Goal: Task Accomplishment & Management: Manage account settings

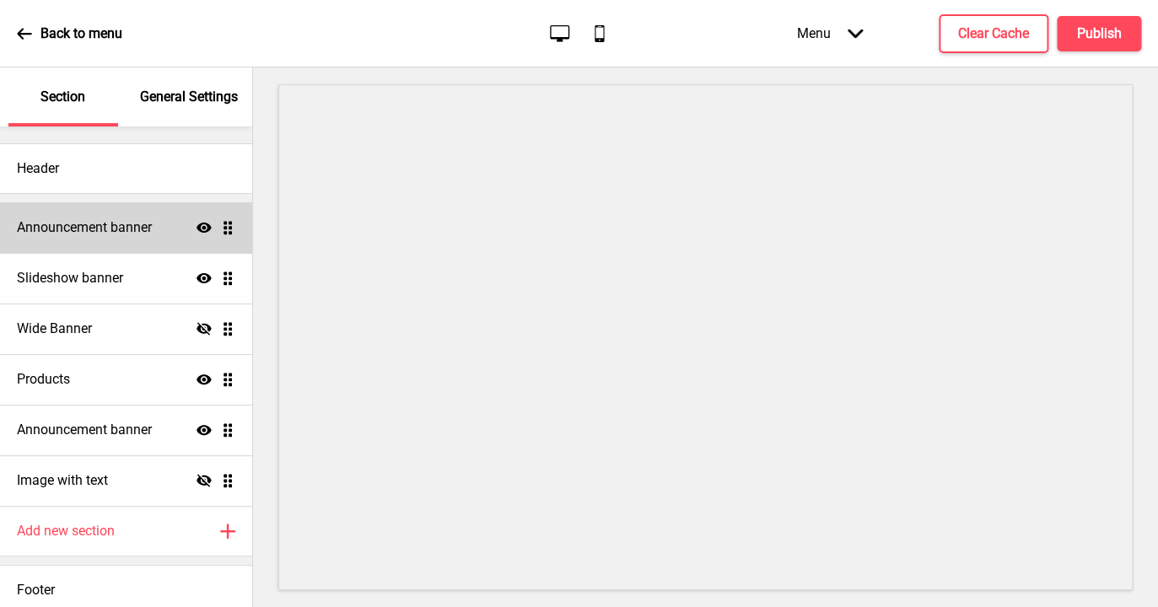
click at [110, 229] on h4 "Announcement banner" at bounding box center [84, 227] width 135 height 19
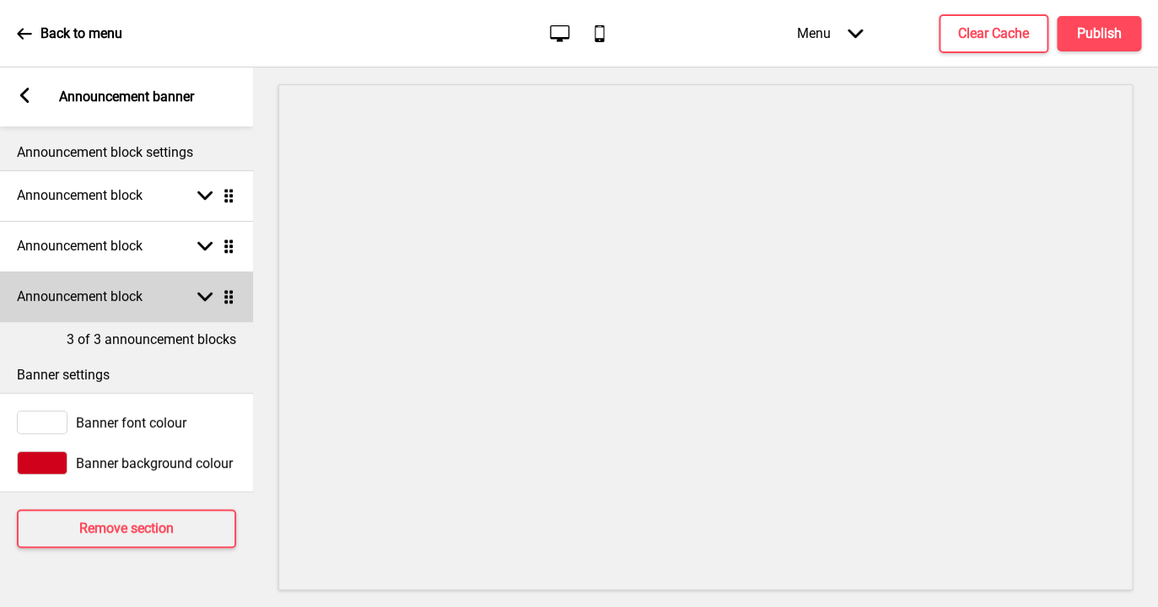
click at [154, 300] on div "Announcement block Arrow down Drag" at bounding box center [126, 297] width 253 height 51
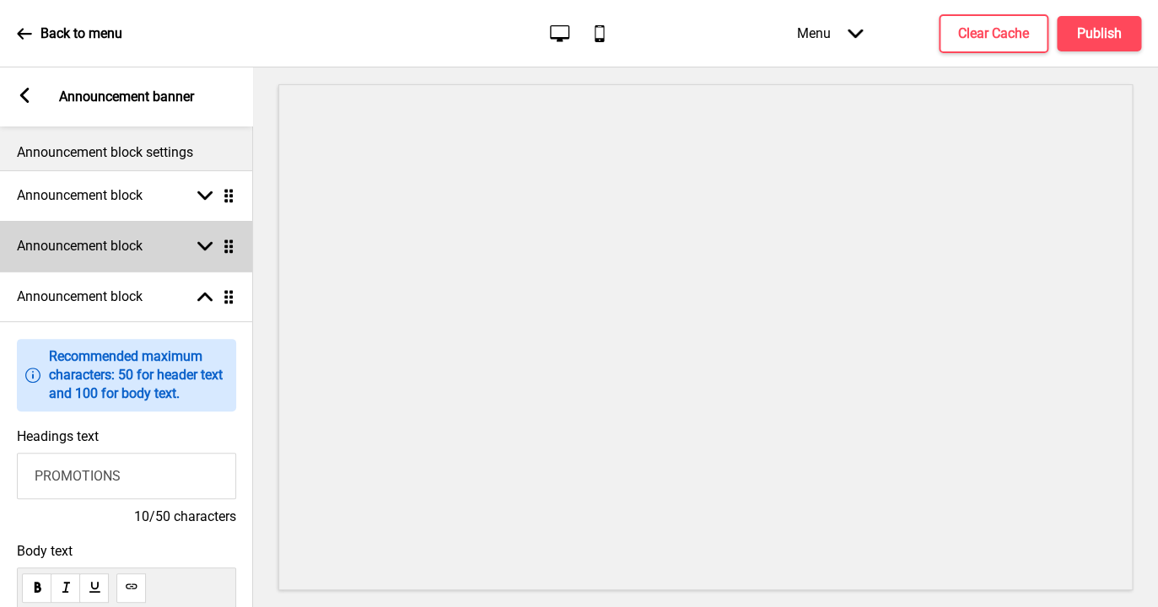
click at [164, 247] on div "Announcement block Arrow down Drag" at bounding box center [126, 246] width 253 height 51
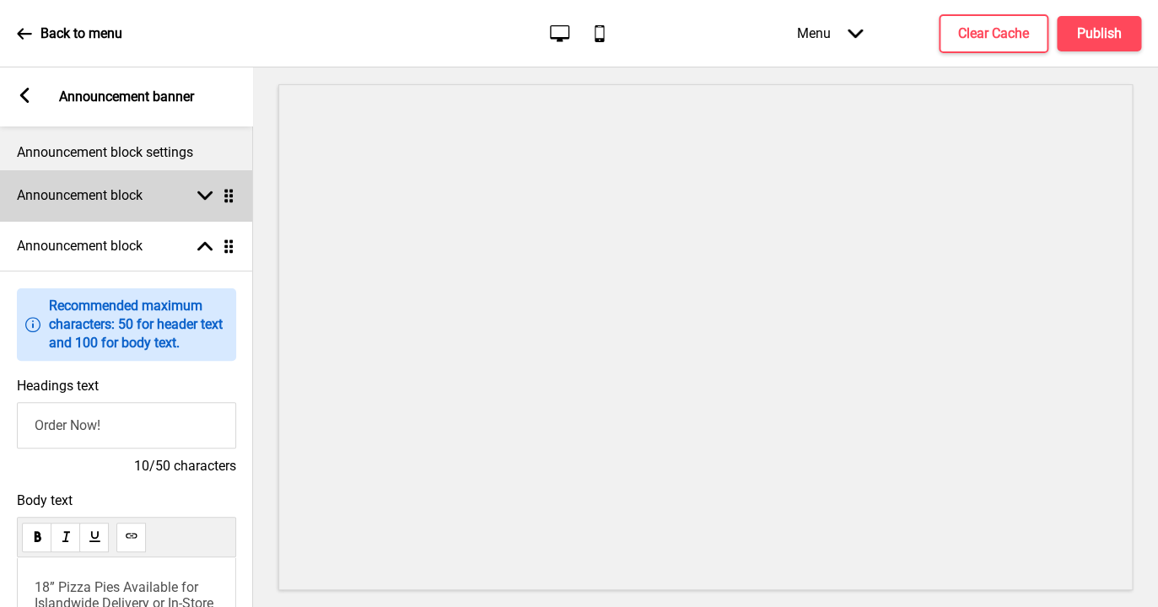
click at [128, 197] on h4 "Announcement block" at bounding box center [80, 195] width 126 height 19
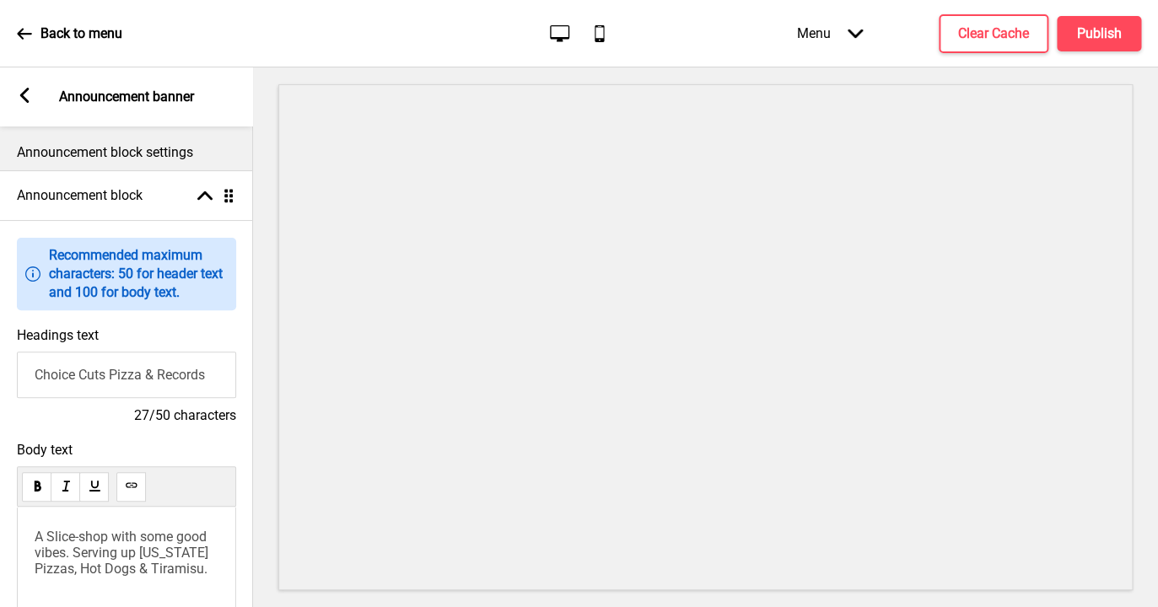
click at [129, 152] on p "Announcement block settings" at bounding box center [126, 152] width 219 height 19
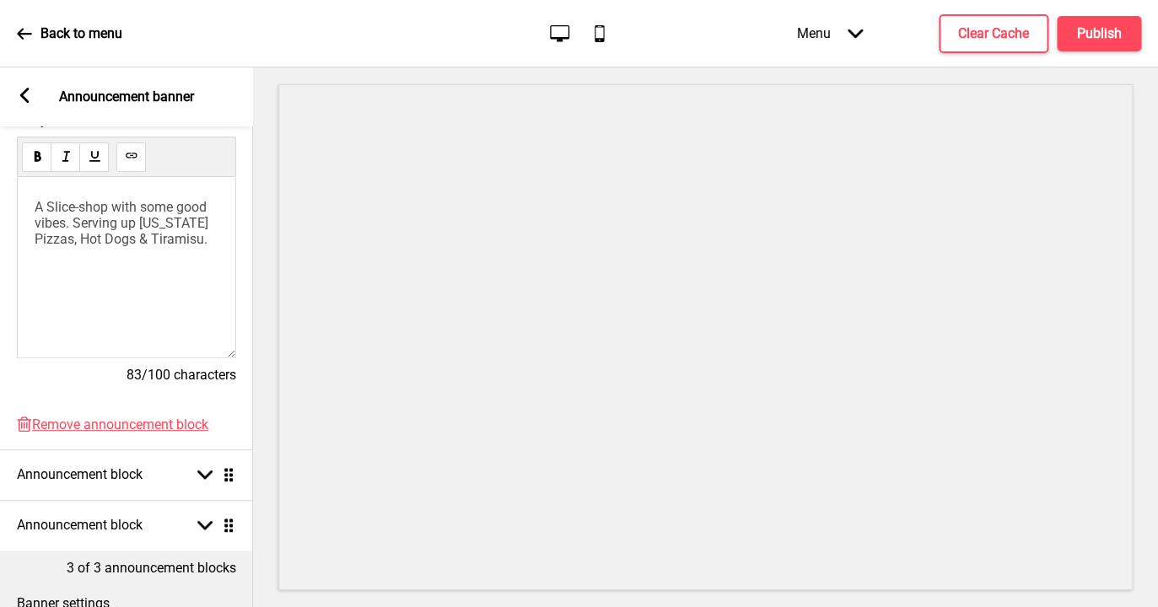
scroll to position [476, 0]
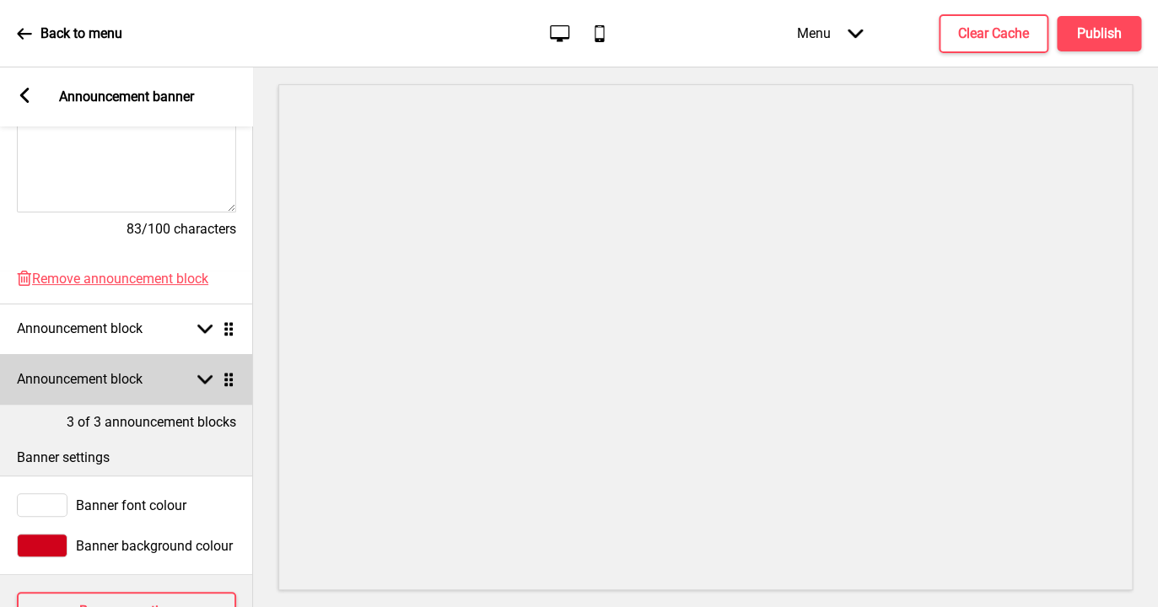
click at [168, 385] on div "Announcement block Arrow down Drag" at bounding box center [126, 379] width 253 height 51
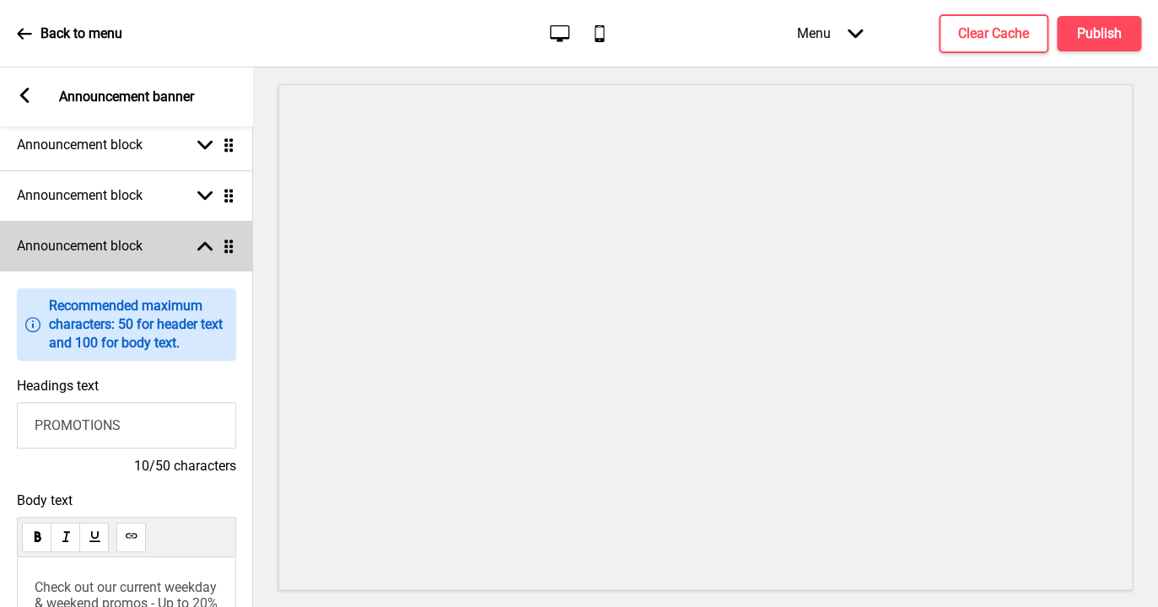
scroll to position [0, 0]
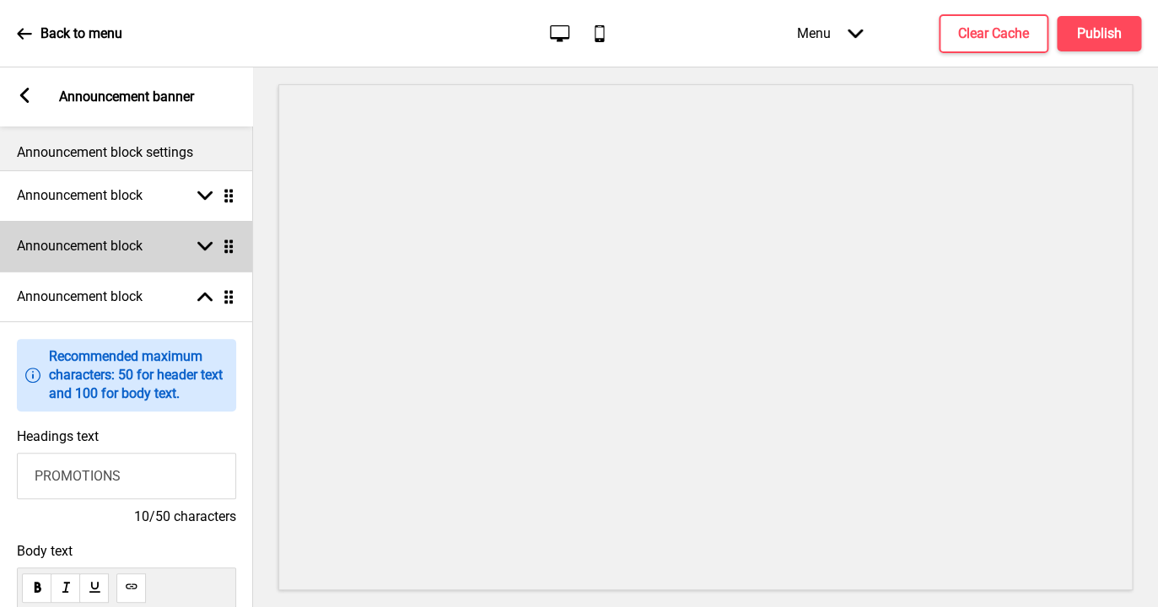
click at [130, 237] on h4 "Announcement block" at bounding box center [80, 246] width 126 height 19
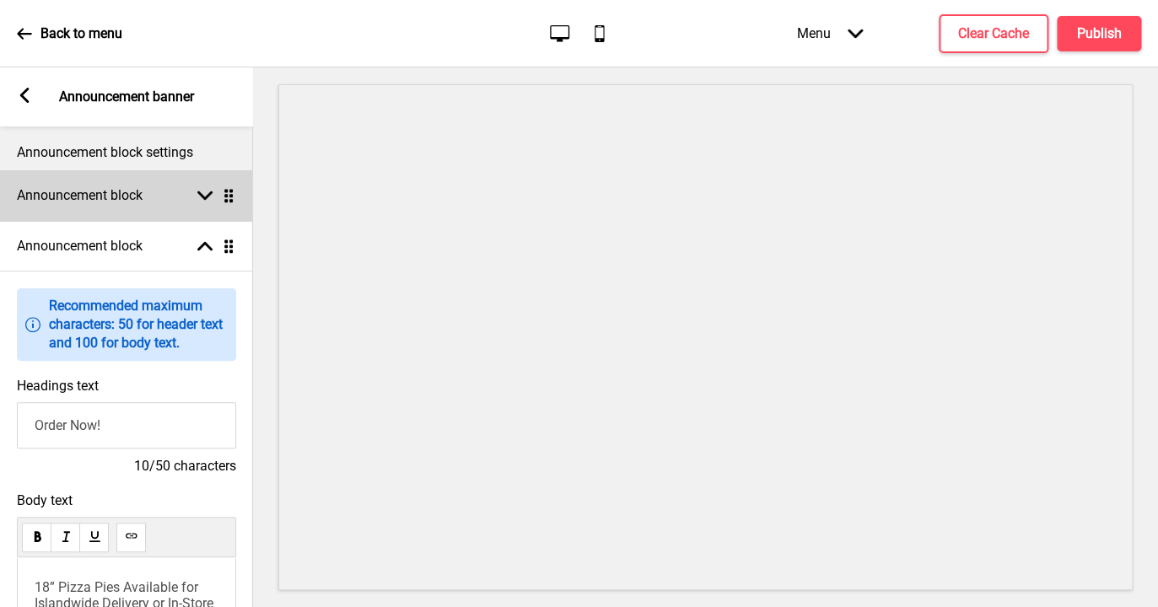
click at [140, 198] on h4 "Announcement block" at bounding box center [80, 195] width 126 height 19
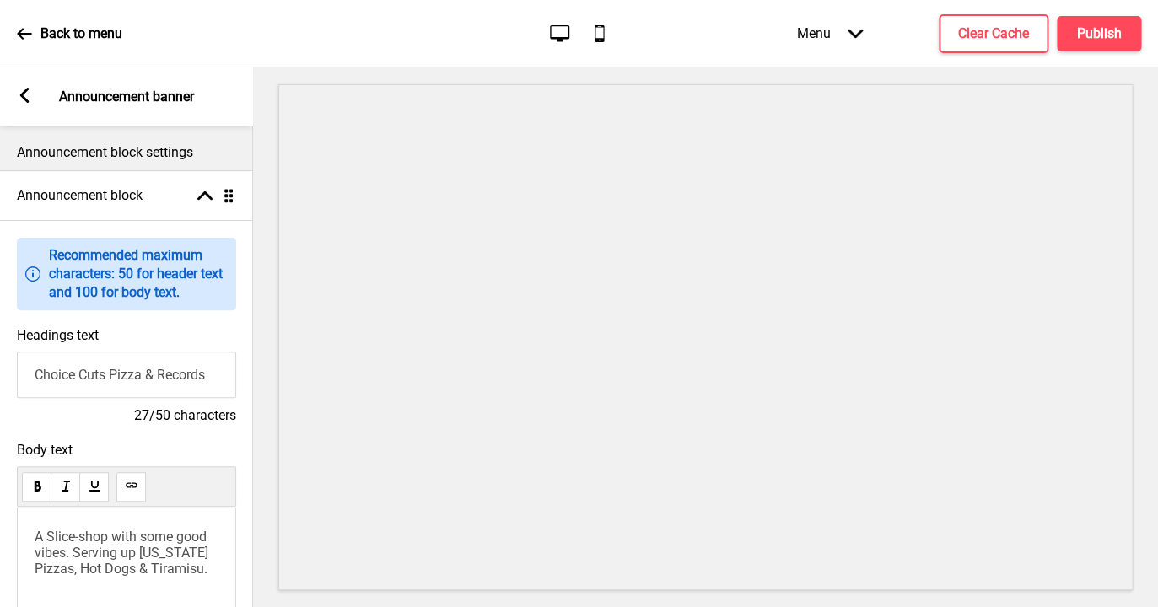
click at [25, 97] on icon at bounding box center [24, 95] width 9 height 15
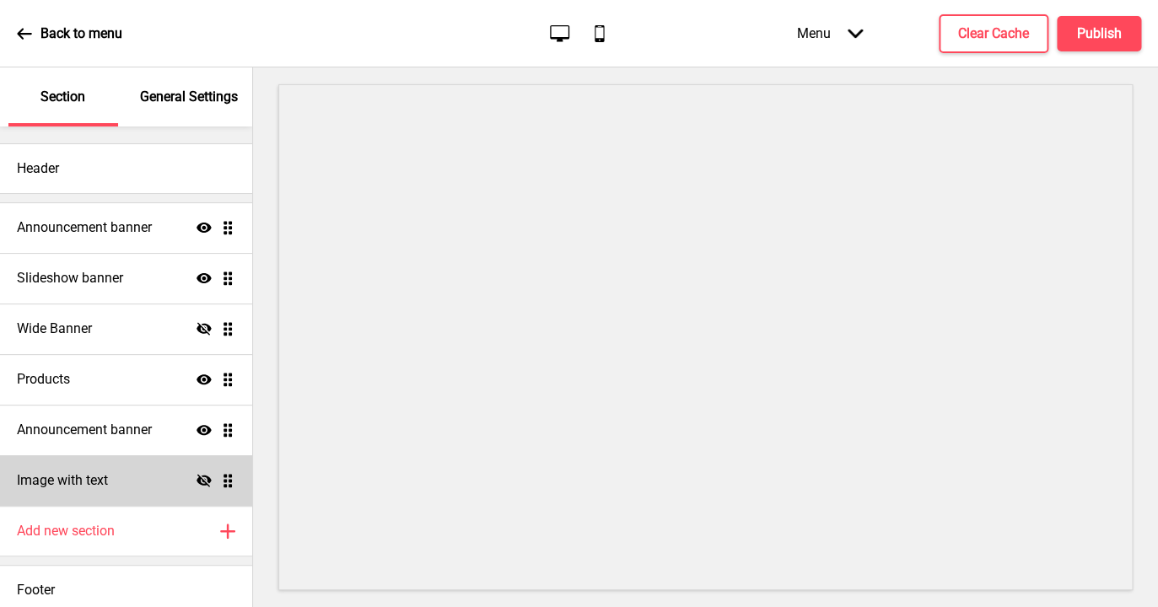
click at [120, 480] on div "Image with text Hide Drag" at bounding box center [126, 480] width 252 height 51
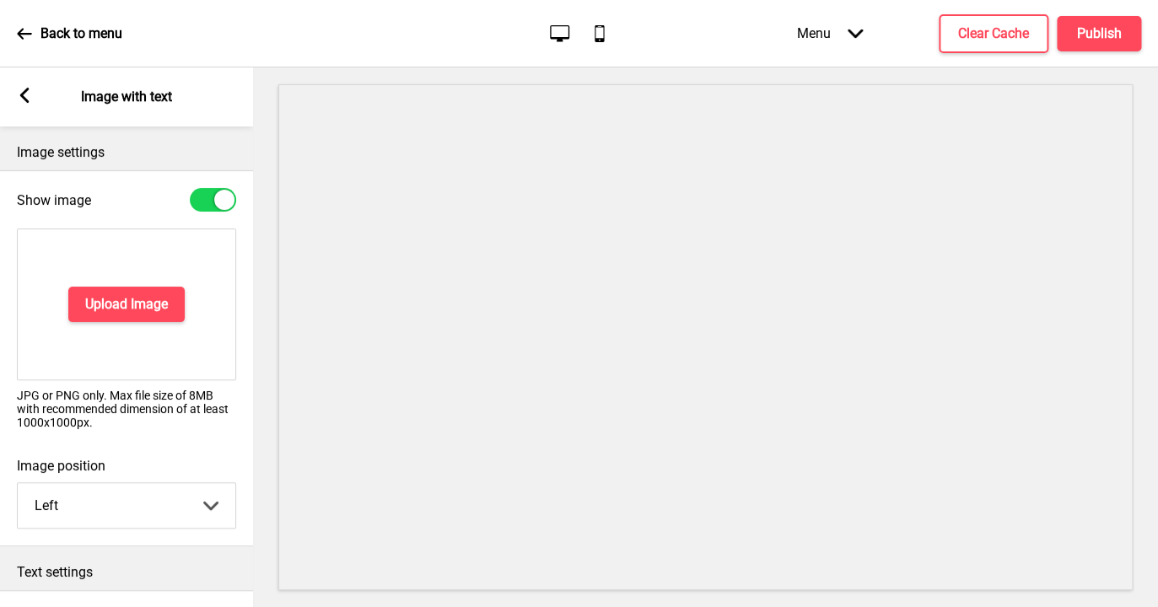
click at [30, 96] on rect at bounding box center [24, 95] width 15 height 15
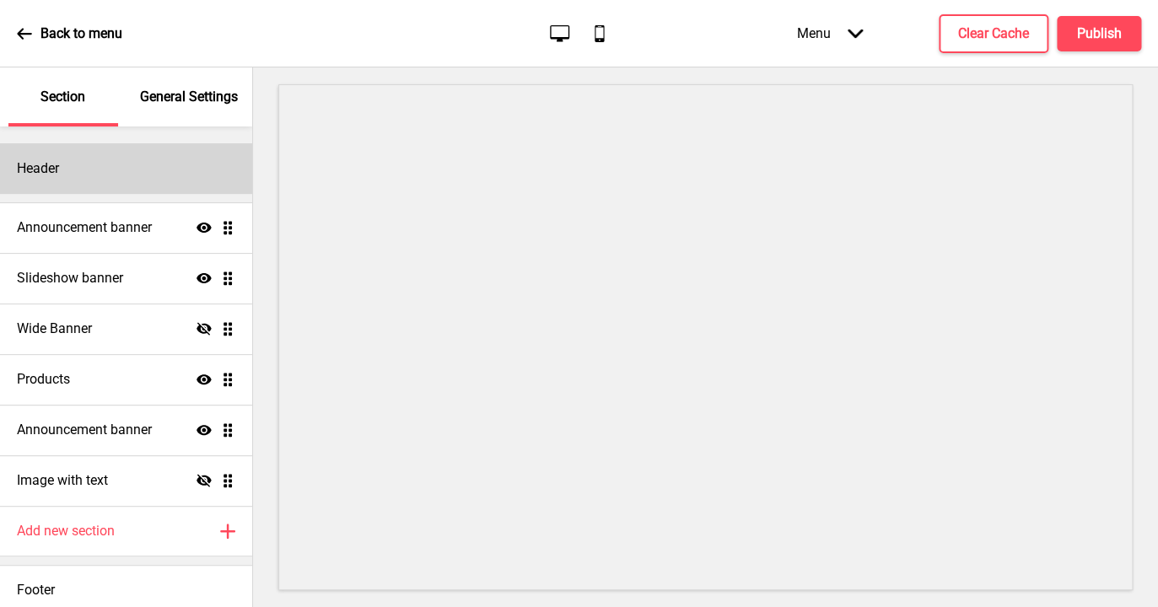
click at [110, 171] on div "Header" at bounding box center [126, 168] width 252 height 51
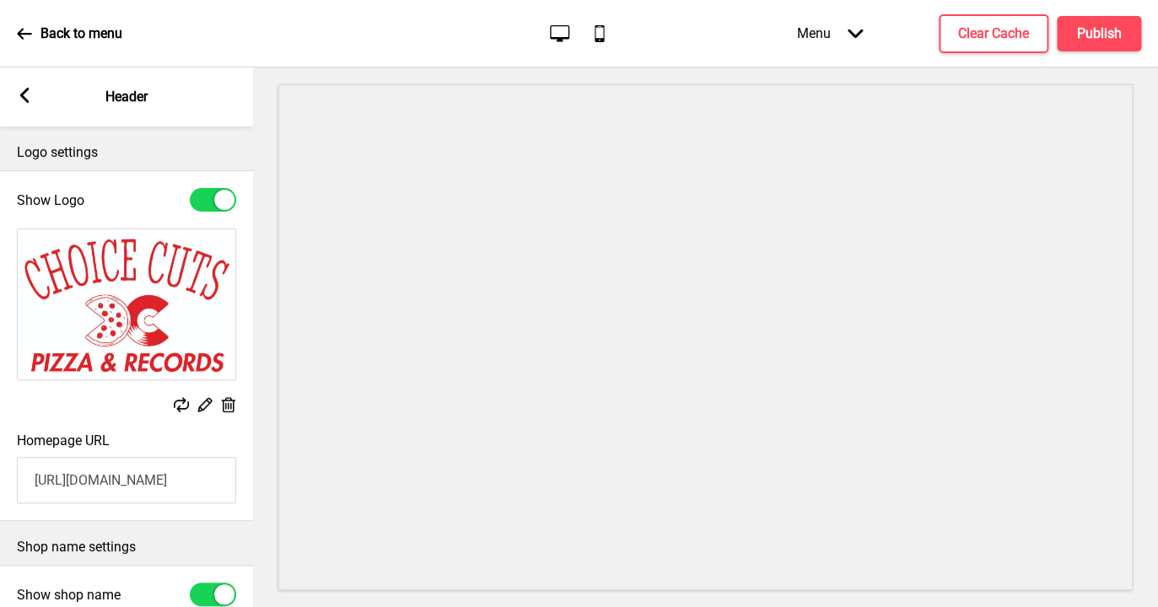
click at [28, 91] on icon at bounding box center [24, 95] width 9 height 15
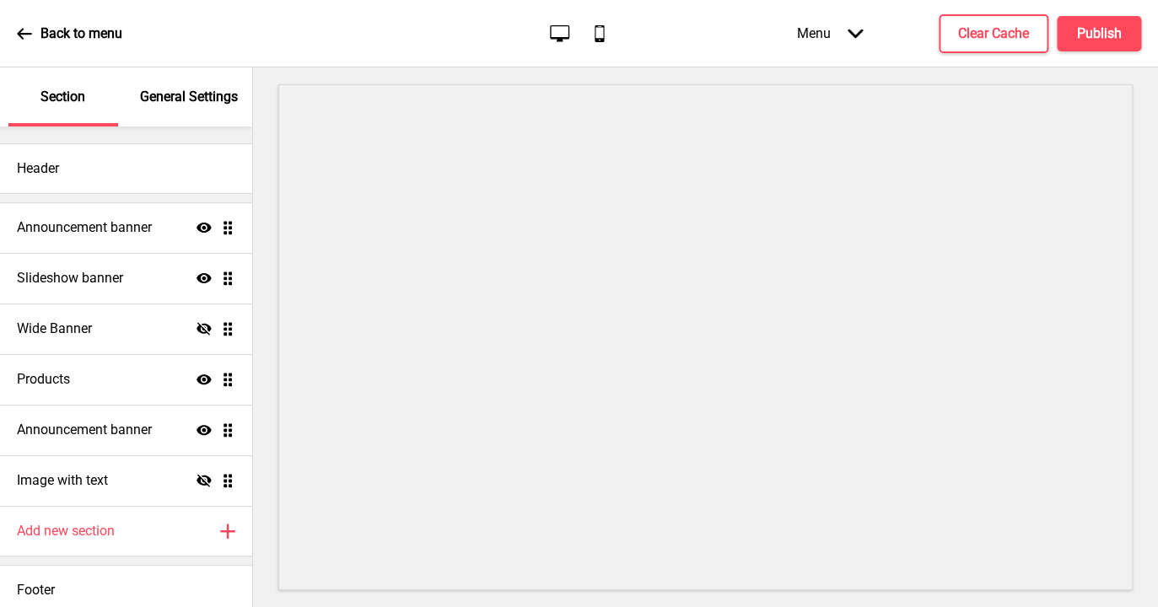
click at [182, 94] on p "General Settings" at bounding box center [189, 97] width 98 height 19
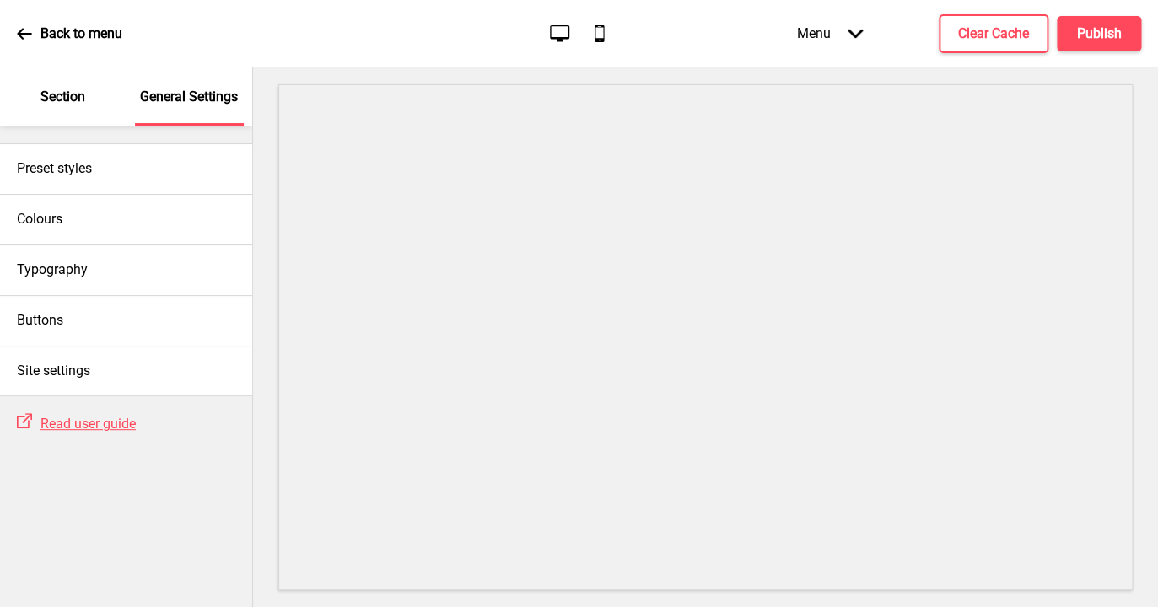
click at [89, 100] on div "Section" at bounding box center [63, 96] width 110 height 59
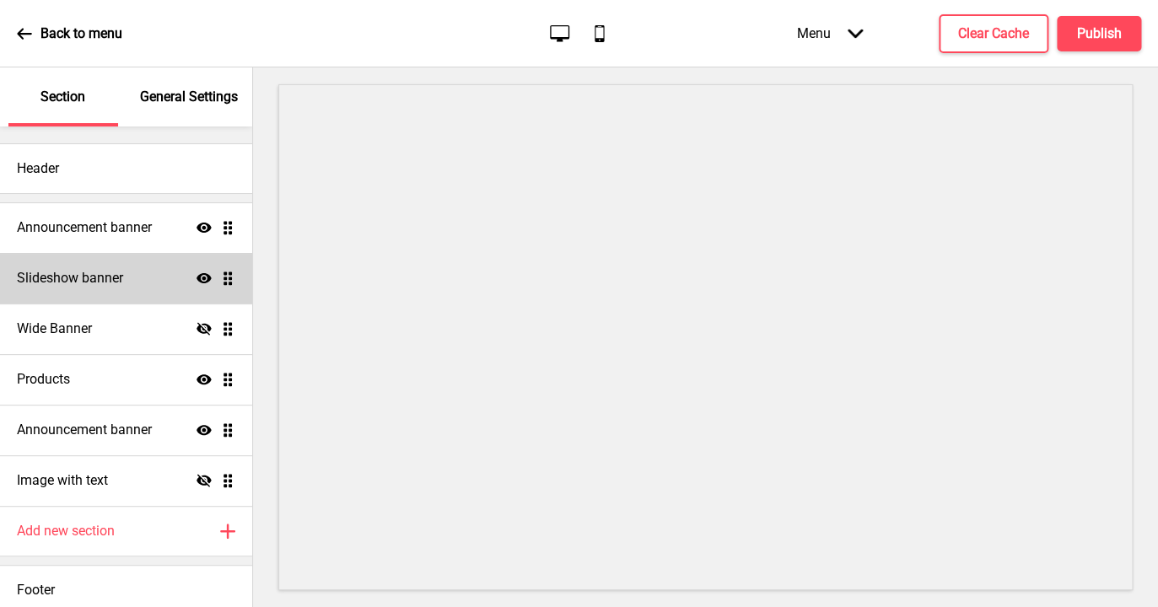
click at [121, 289] on div "Slideshow banner Show Drag" at bounding box center [126, 278] width 252 height 51
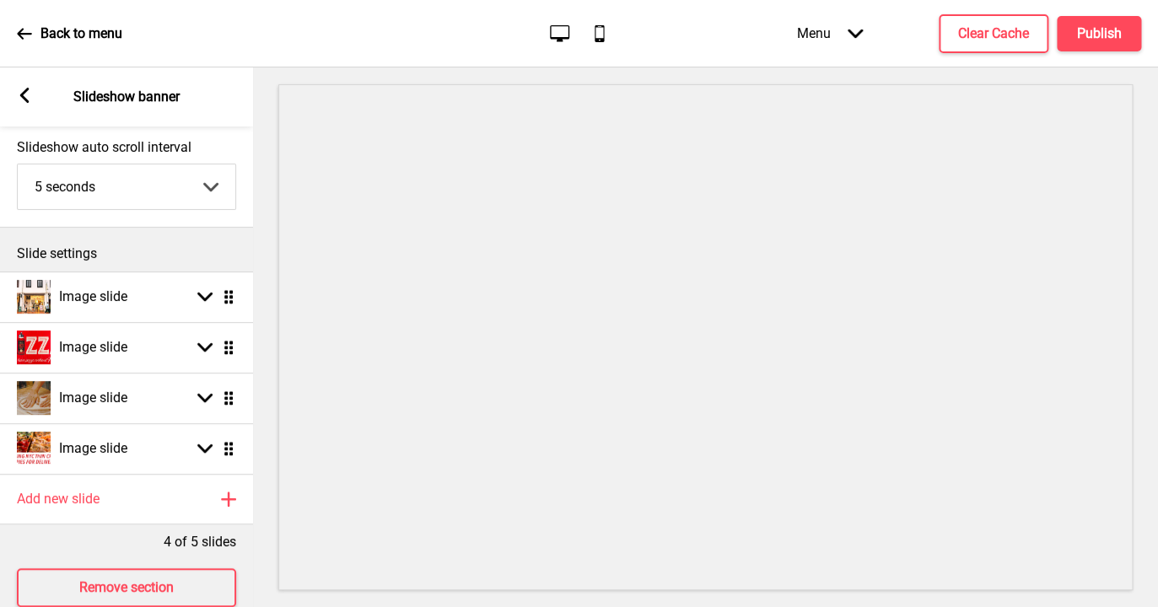
scroll to position [123, 0]
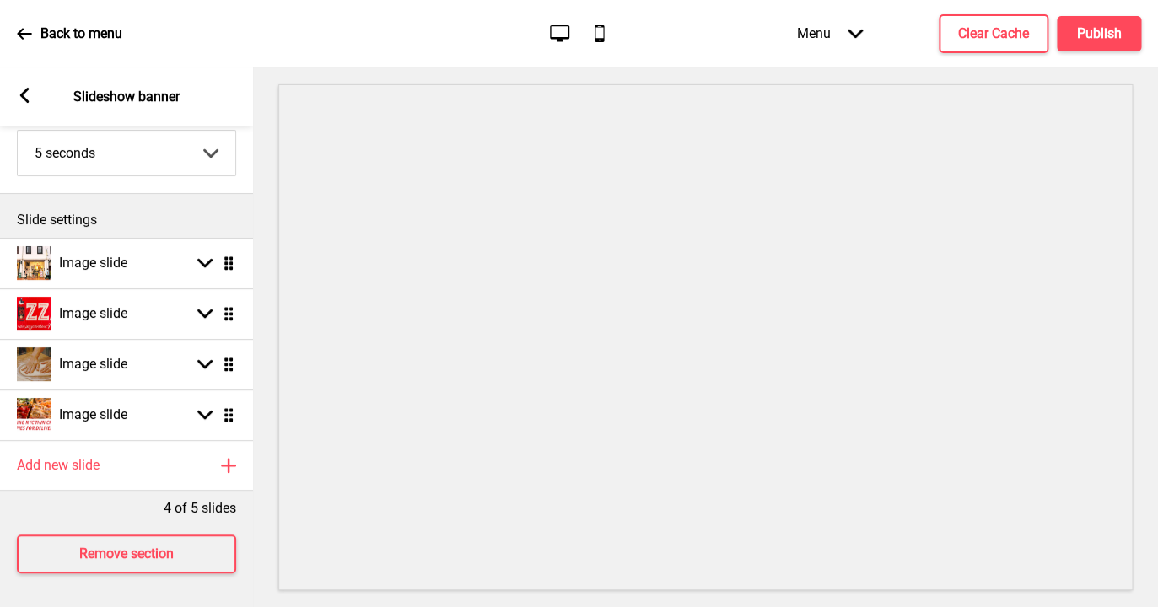
click at [25, 87] on div "Arrow left Slideshow banner" at bounding box center [126, 96] width 253 height 59
click at [26, 95] on rect at bounding box center [24, 95] width 15 height 15
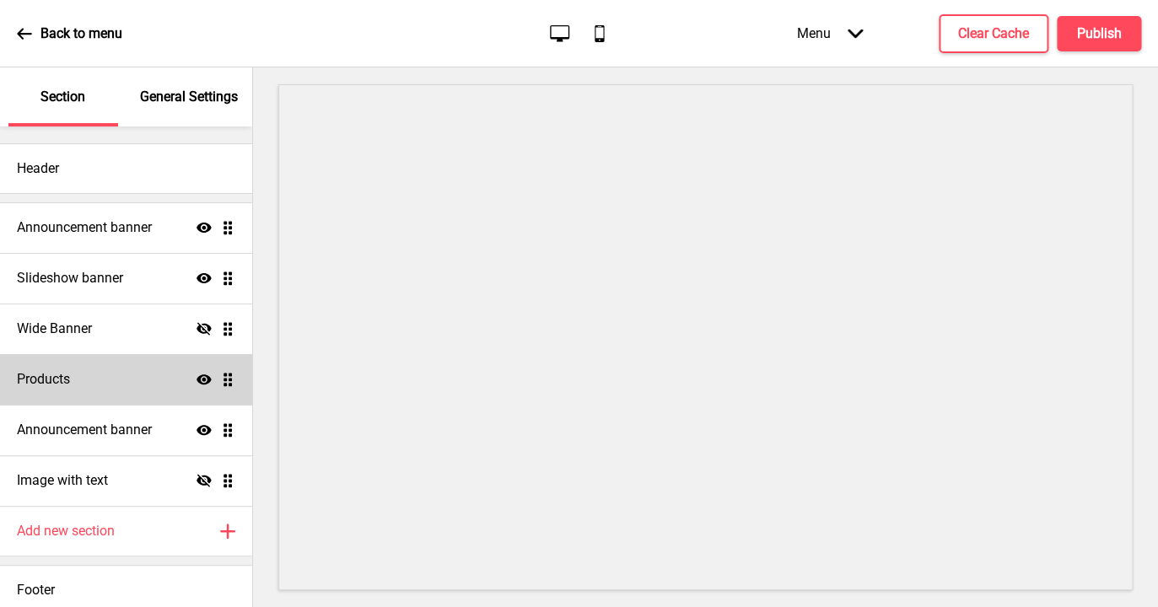
click at [113, 380] on div "Products Show Drag" at bounding box center [126, 379] width 252 height 51
select select "list"
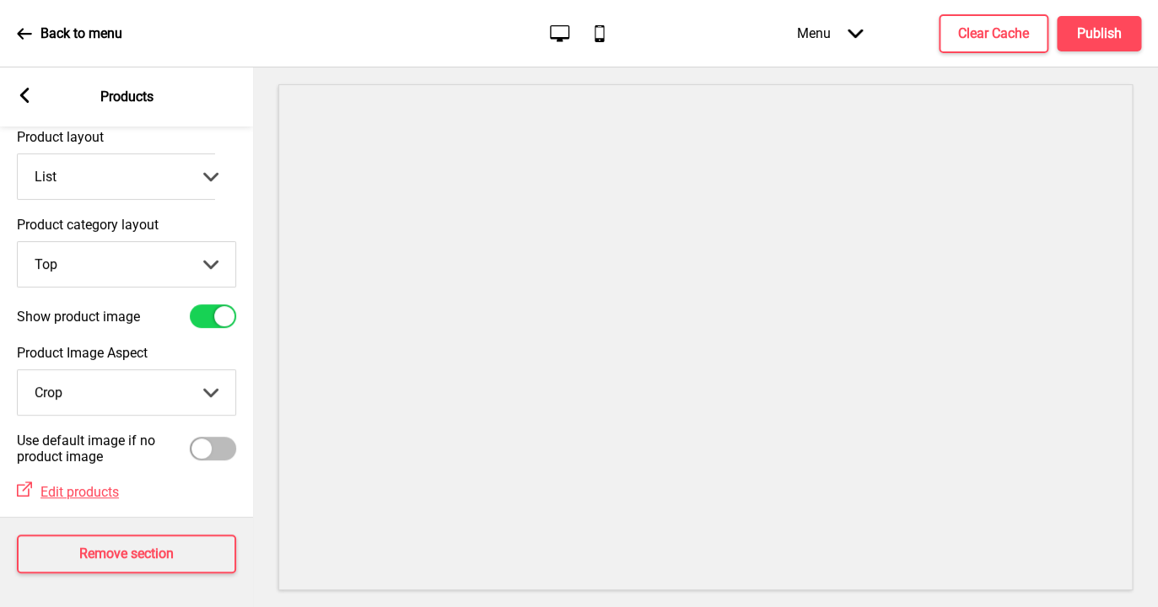
scroll to position [0, 0]
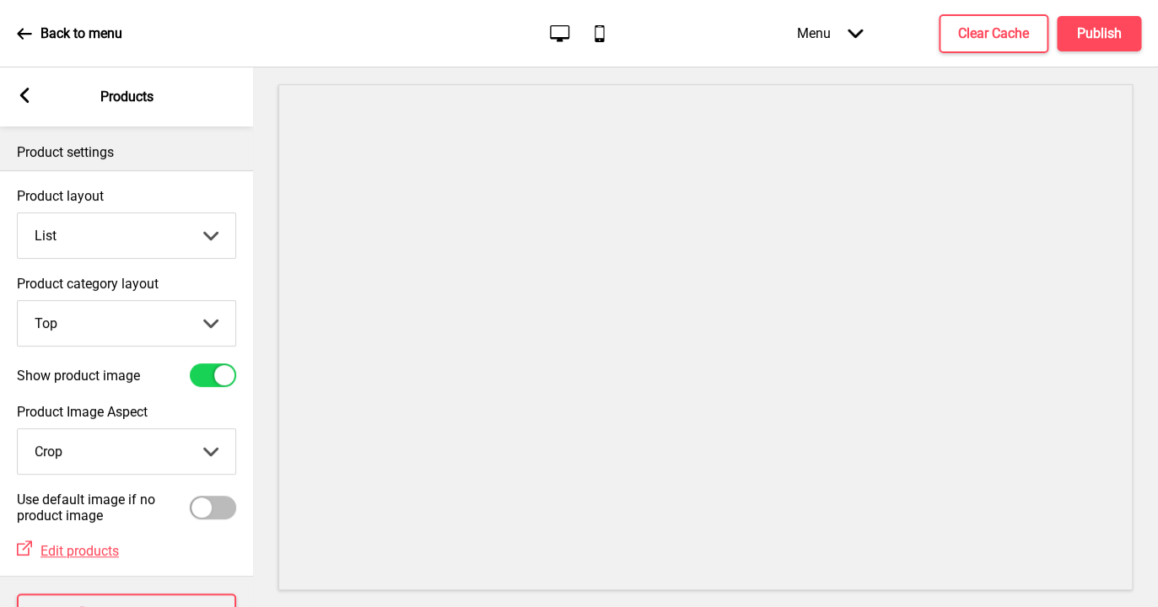
click at [25, 94] on icon at bounding box center [24, 95] width 9 height 15
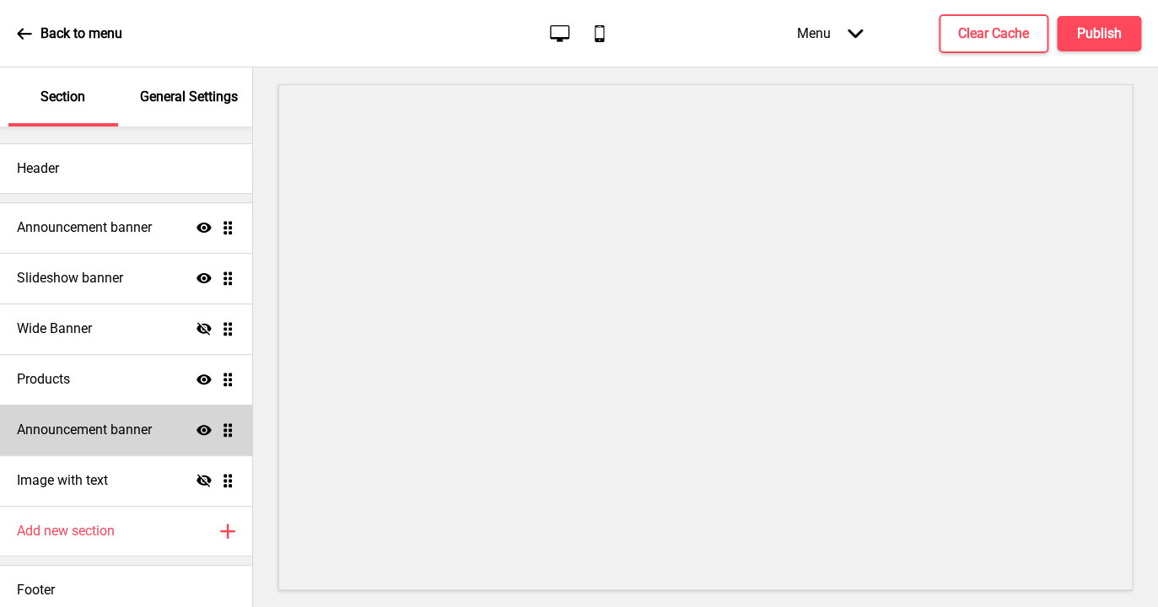
click at [109, 430] on h4 "Announcement banner" at bounding box center [84, 430] width 135 height 19
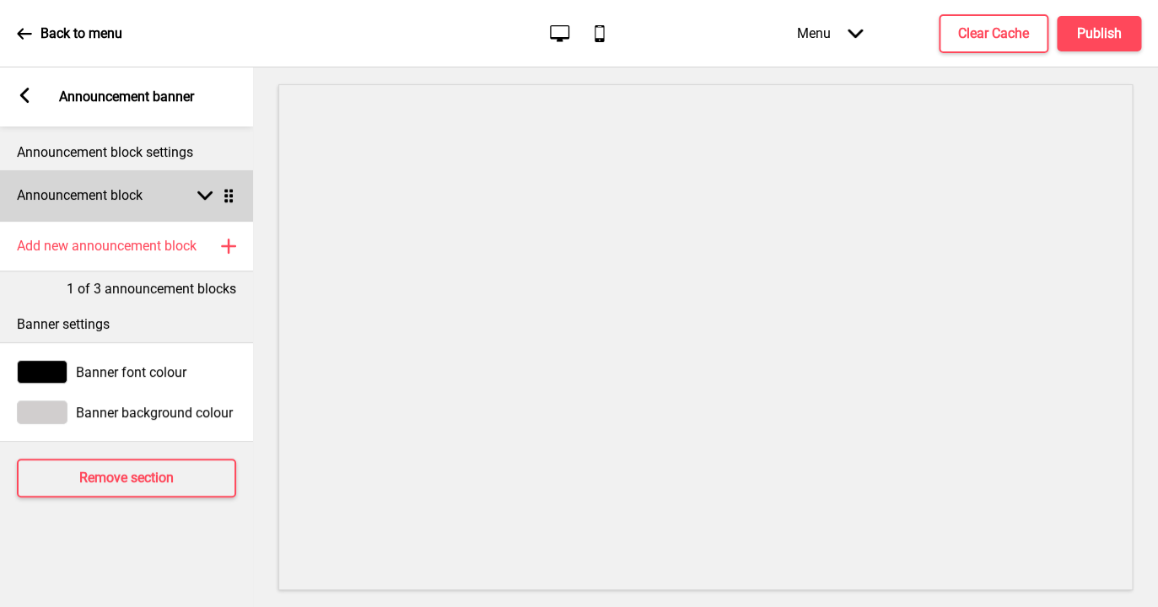
click at [206, 197] on icon at bounding box center [204, 195] width 15 height 9
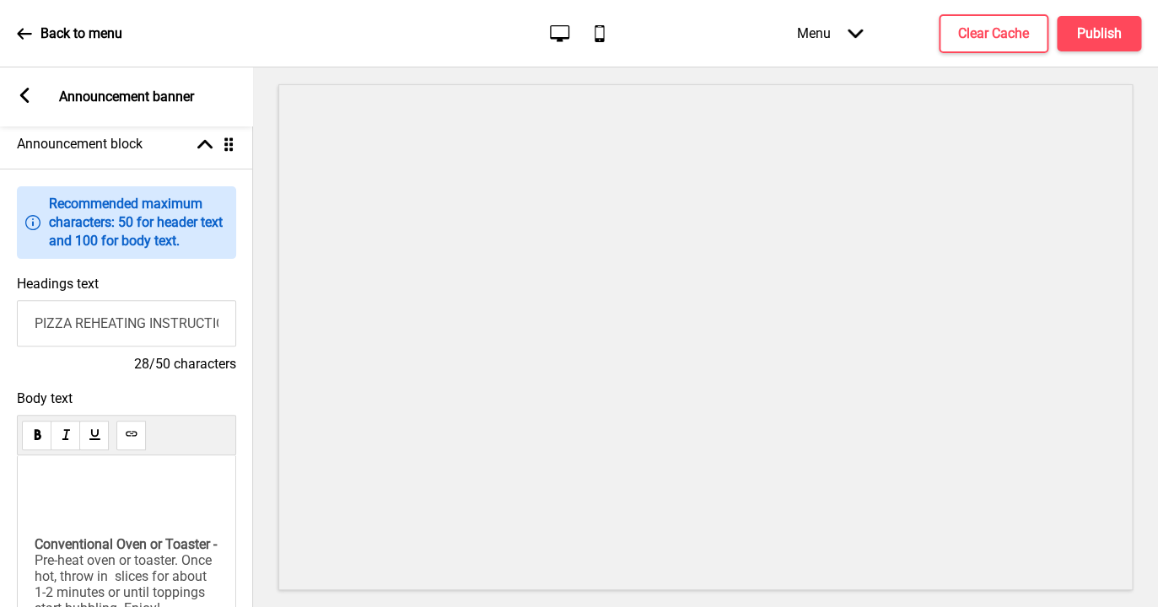
scroll to position [62, 0]
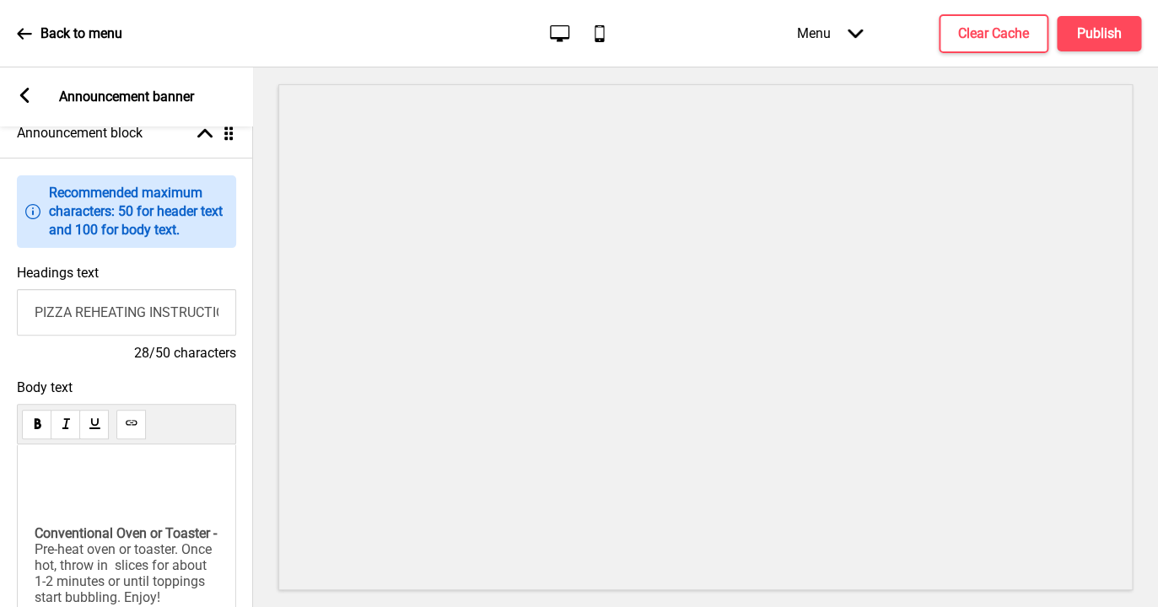
click at [178, 314] on input "PIZZA REHEATING INSTRUCTIONS" at bounding box center [126, 312] width 219 height 46
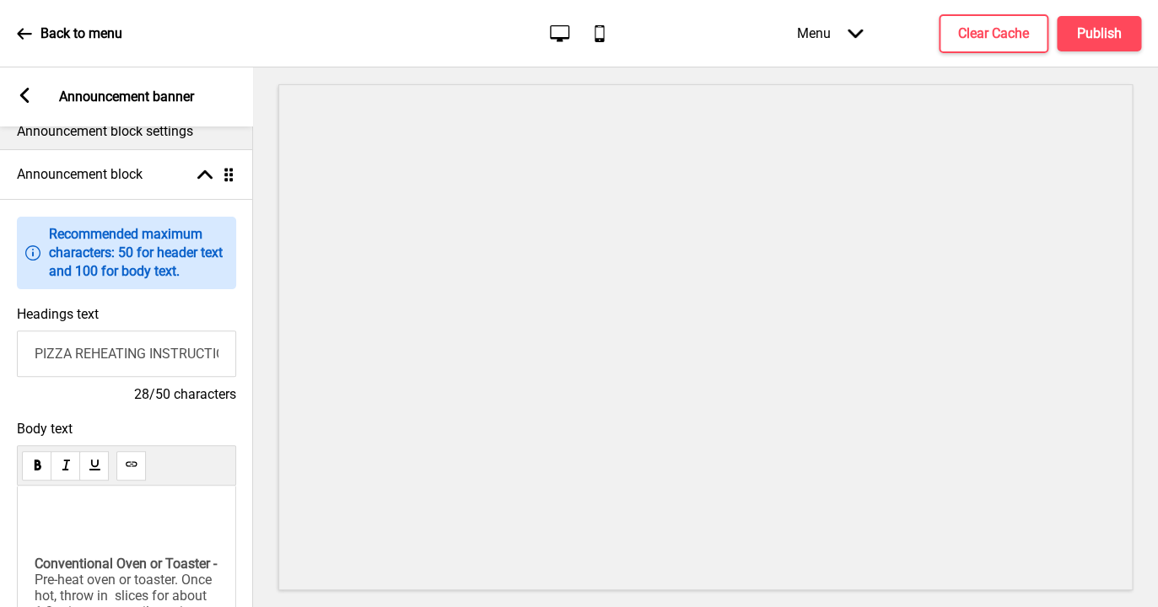
scroll to position [0, 0]
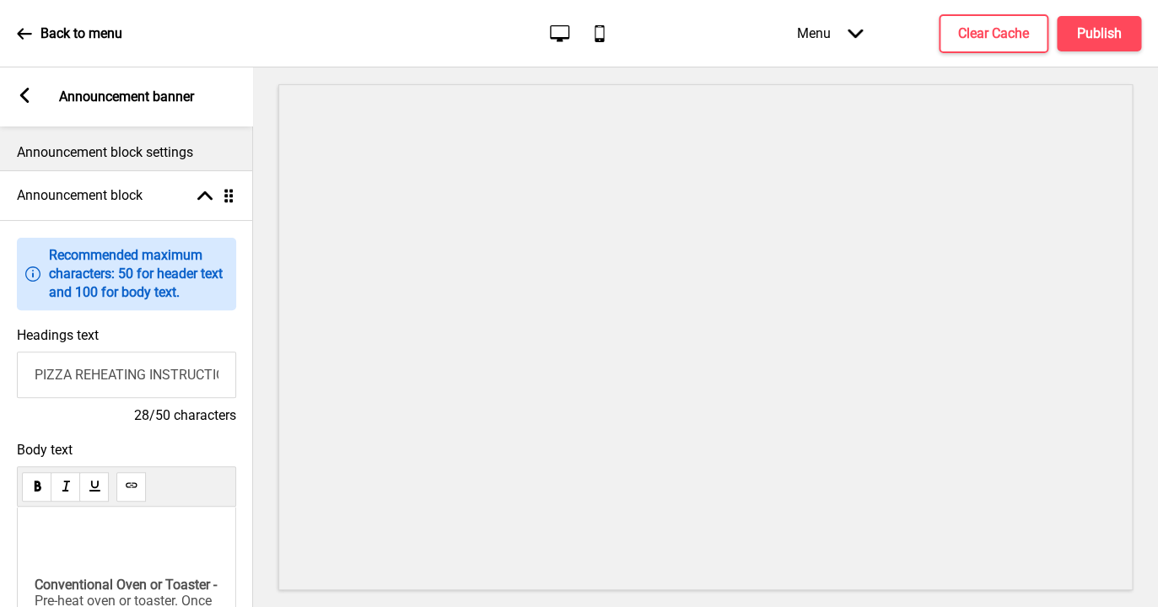
click at [143, 152] on p "Announcement block settings" at bounding box center [126, 152] width 219 height 19
click at [26, 91] on icon at bounding box center [24, 95] width 9 height 15
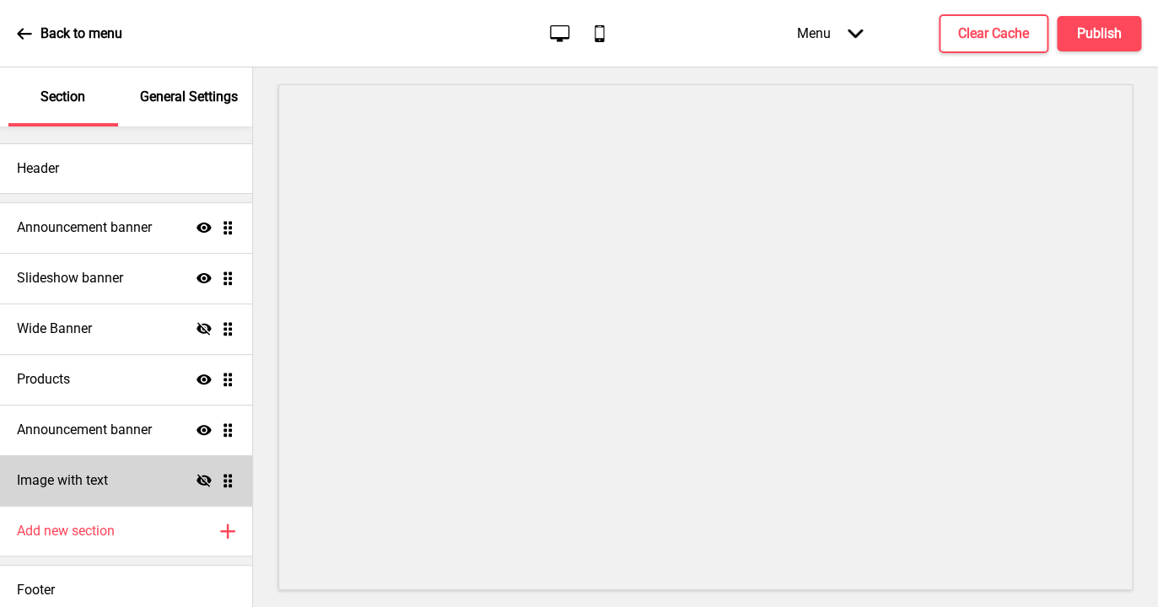
click at [78, 471] on div "Image with text Hide Drag" at bounding box center [126, 480] width 252 height 51
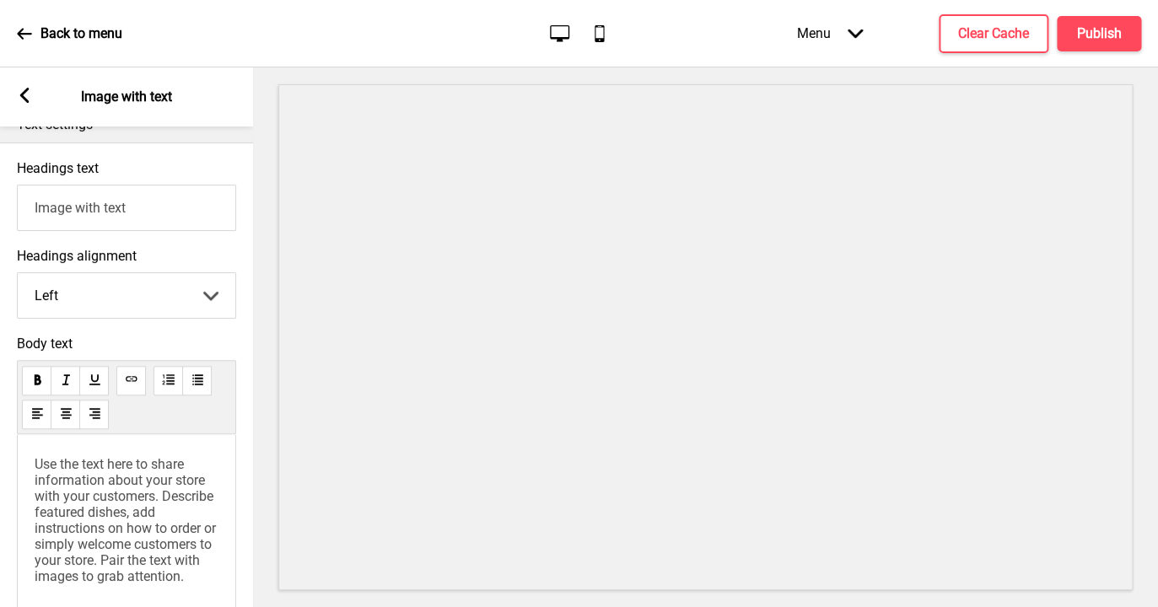
scroll to position [573, 0]
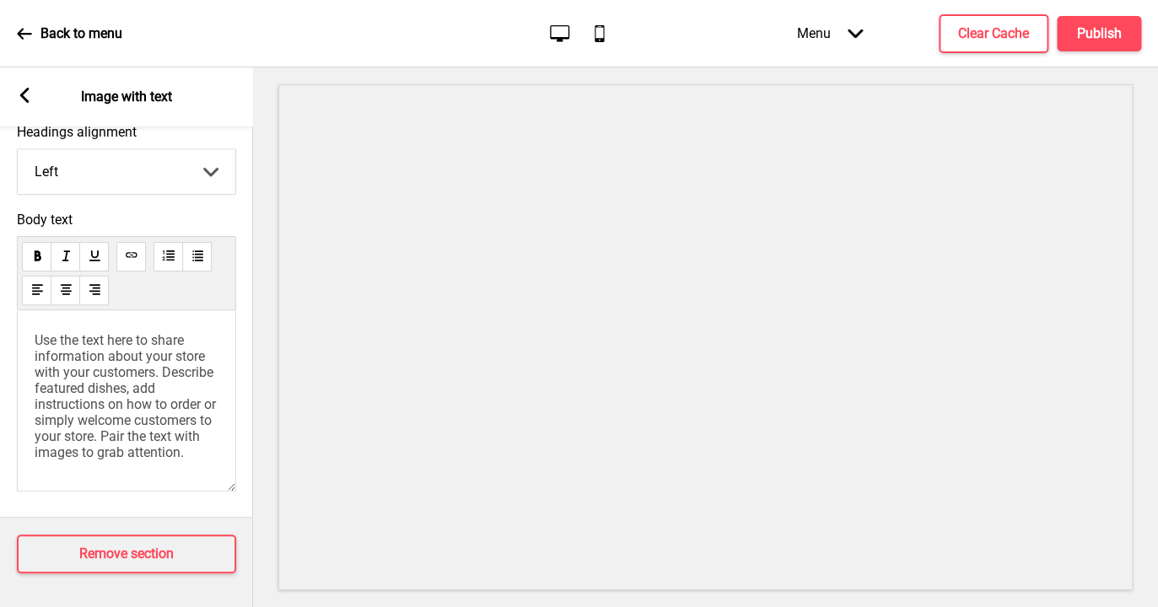
click at [84, 417] on span "Use the text here to share information about your store with your customers. De…" at bounding box center [127, 396] width 185 height 128
click at [22, 92] on rect at bounding box center [24, 95] width 15 height 15
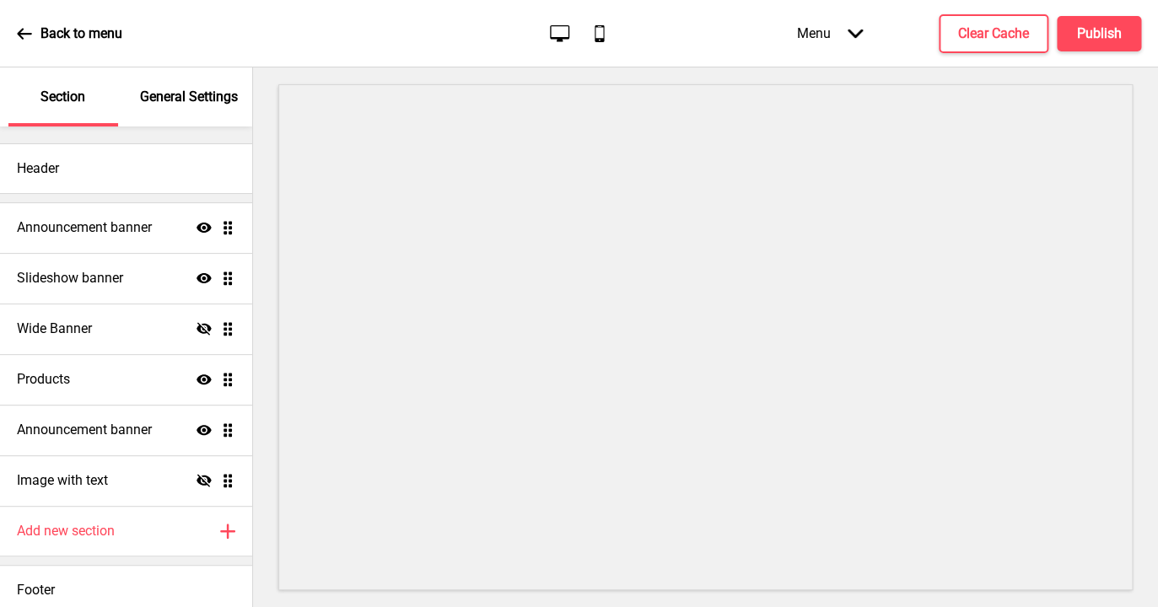
click at [27, 30] on icon at bounding box center [24, 33] width 15 height 15
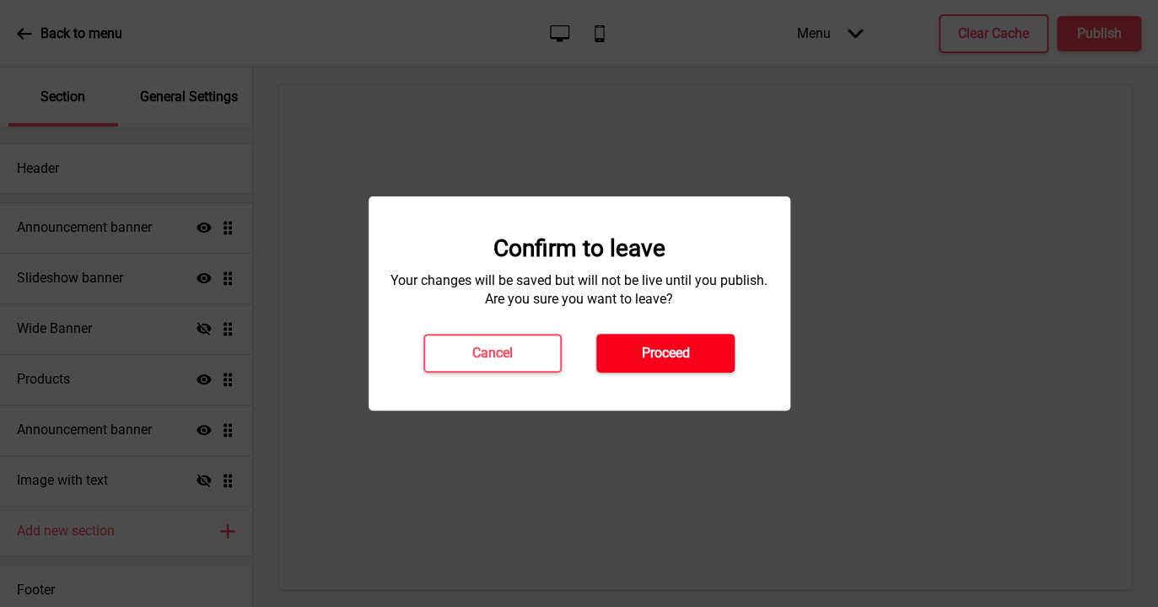
click at [666, 353] on h4 "Proceed" at bounding box center [666, 353] width 48 height 19
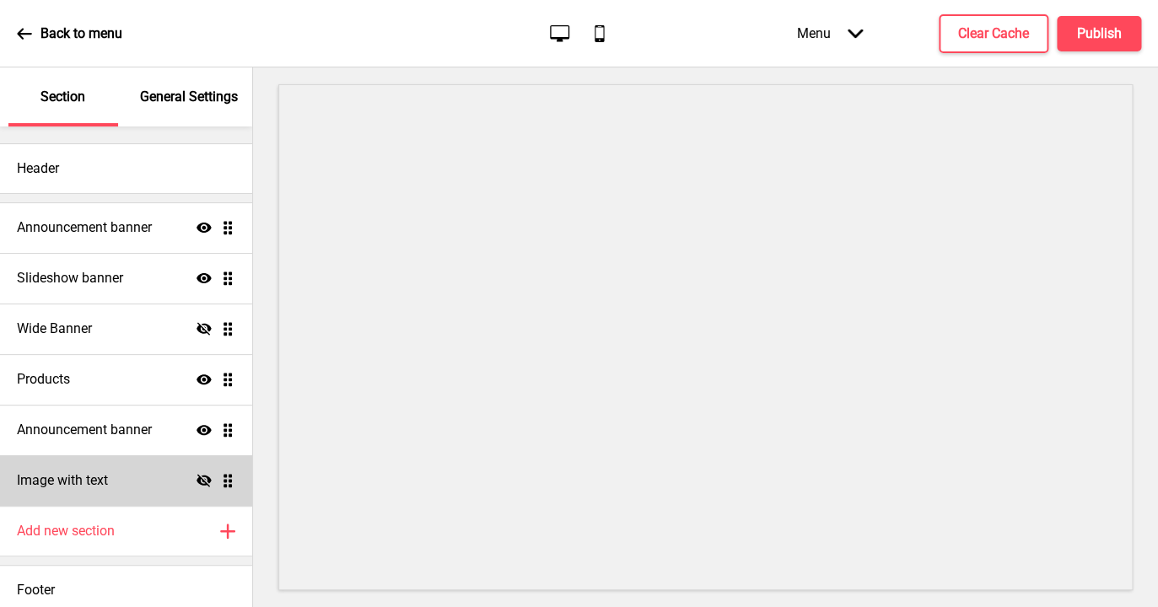
scroll to position [8, 0]
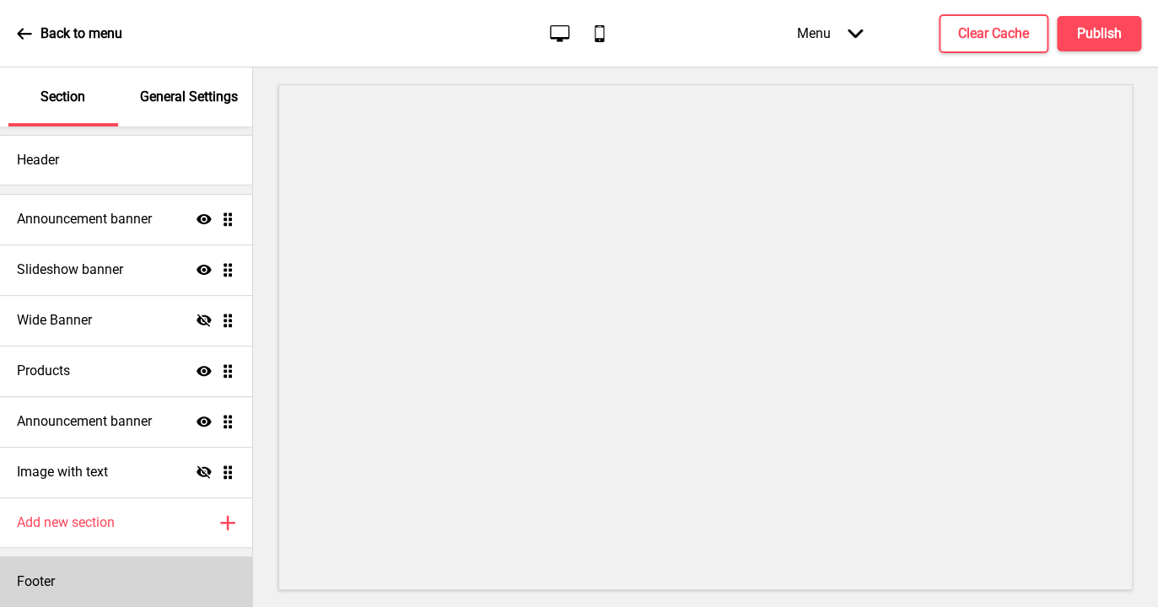
click at [53, 576] on h4 "Footer" at bounding box center [36, 582] width 38 height 19
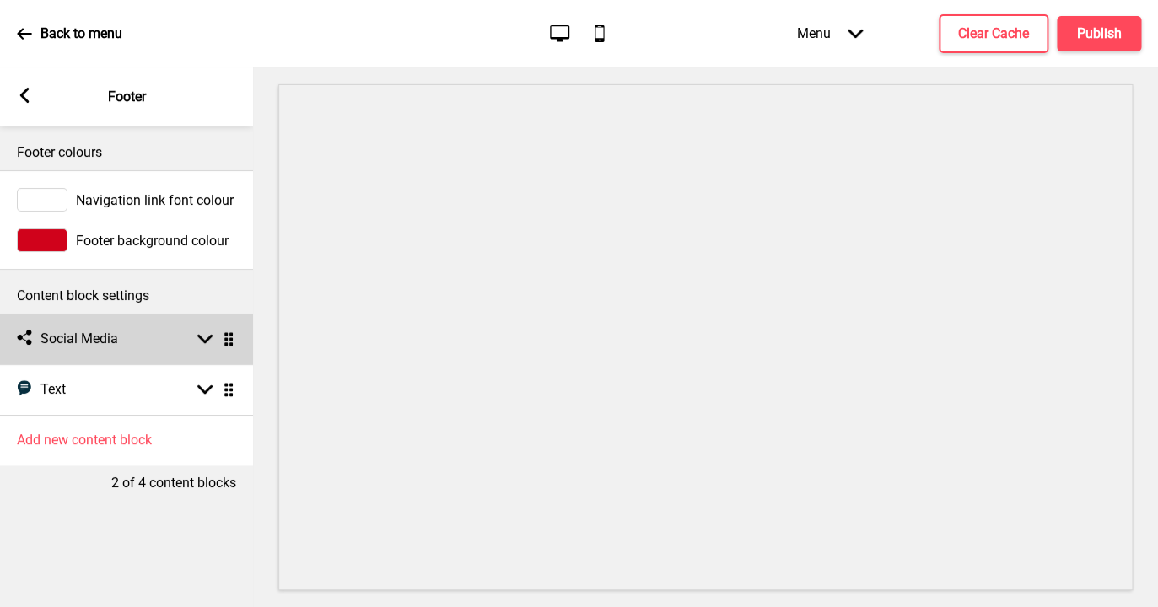
click at [186, 342] on div "Social media Social Media Arrow down Drag" at bounding box center [126, 339] width 253 height 51
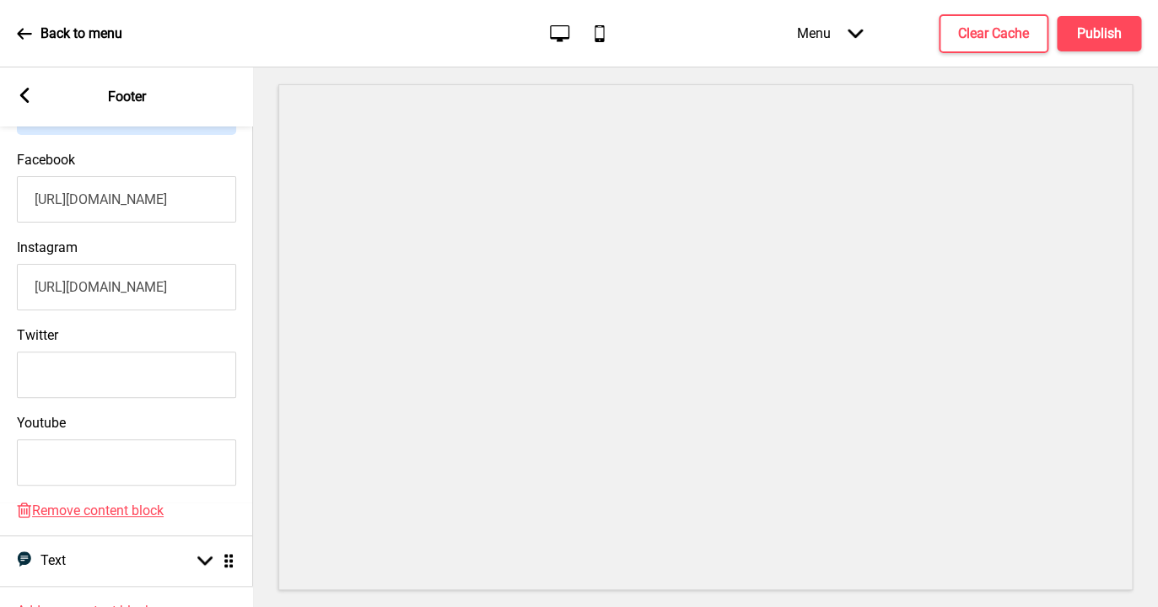
scroll to position [464, 0]
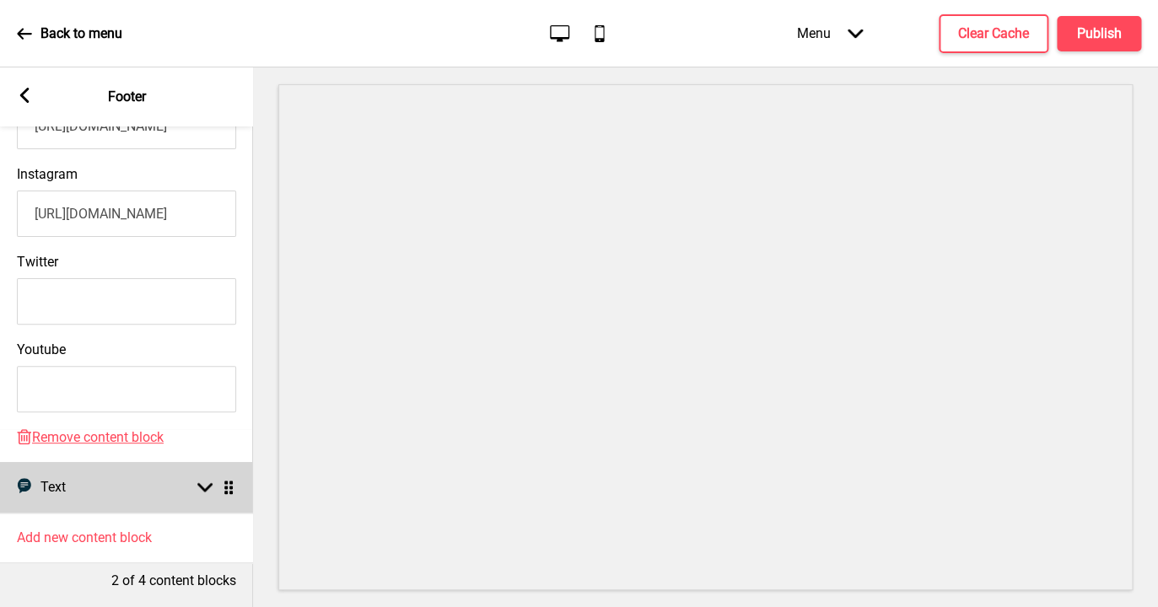
click at [175, 487] on div "Text Text Arrow down Drag" at bounding box center [126, 487] width 253 height 51
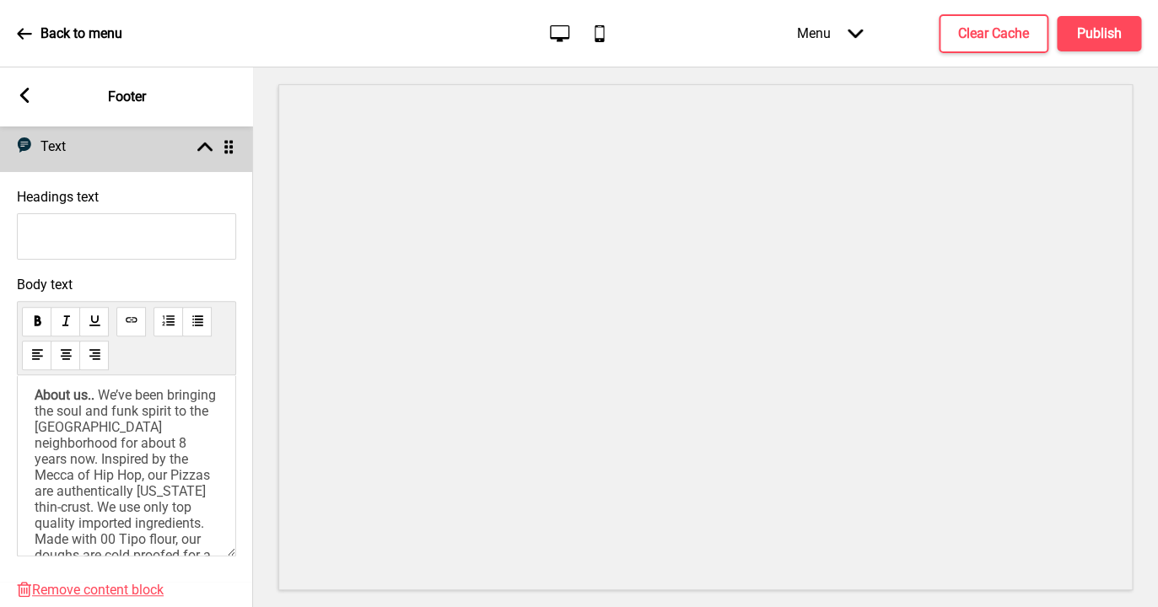
scroll to position [4, 0]
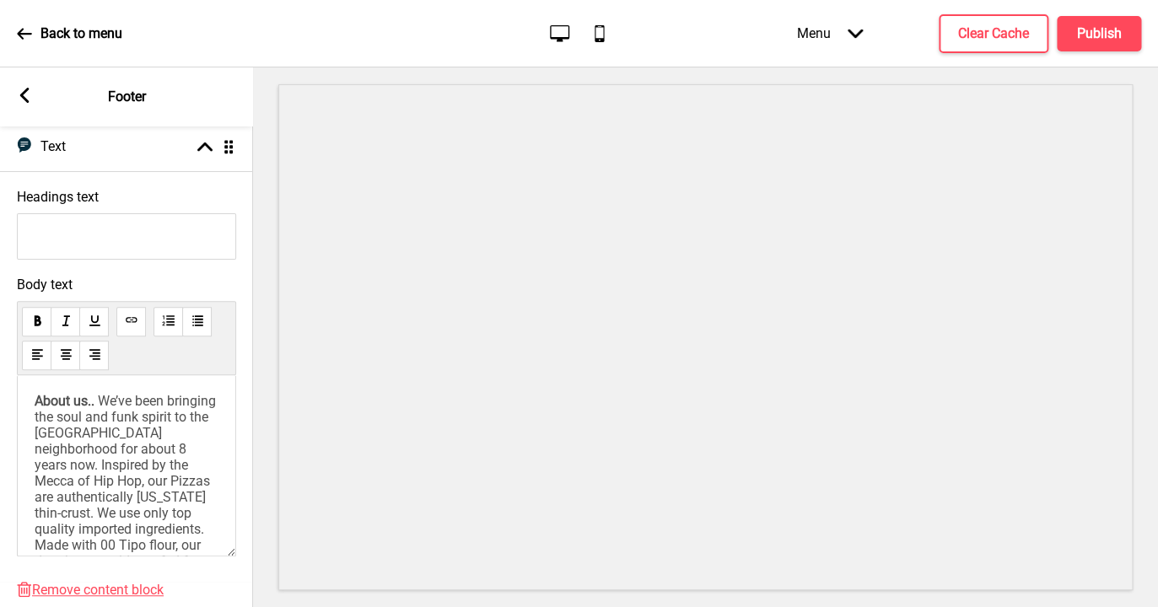
click at [180, 453] on span "We’ve been bringing the soul and funk spirit to the [GEOGRAPHIC_DATA] neighborh…" at bounding box center [127, 521] width 185 height 256
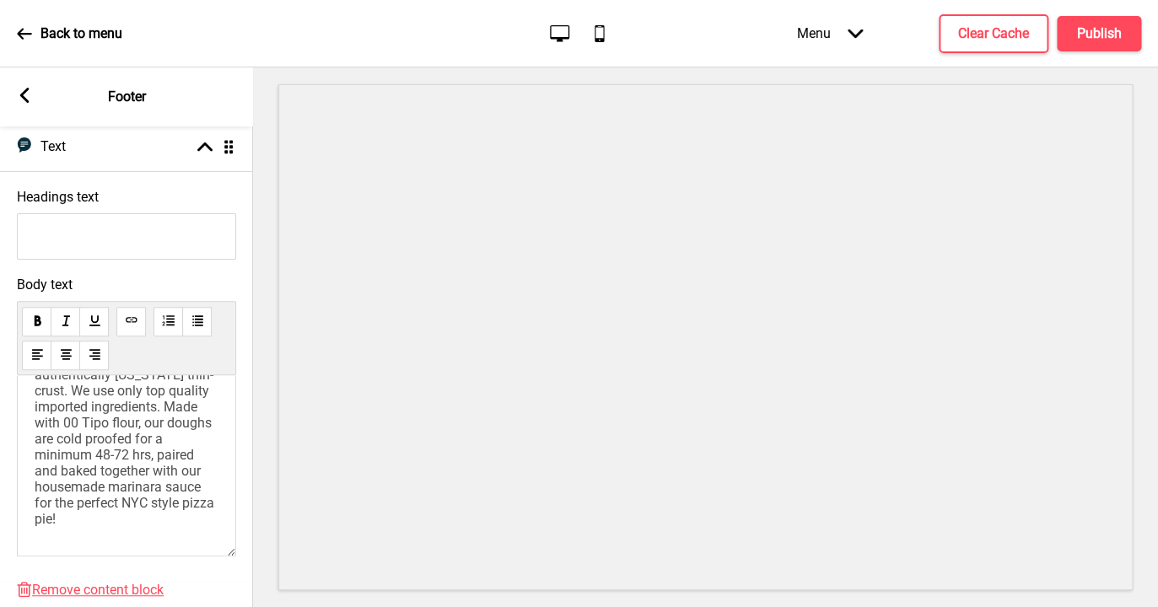
scroll to position [128, 0]
click at [163, 487] on span "We’ve been bringing the soul and funk spirit to the [GEOGRAPHIC_DATA] neighborh…" at bounding box center [127, 397] width 185 height 256
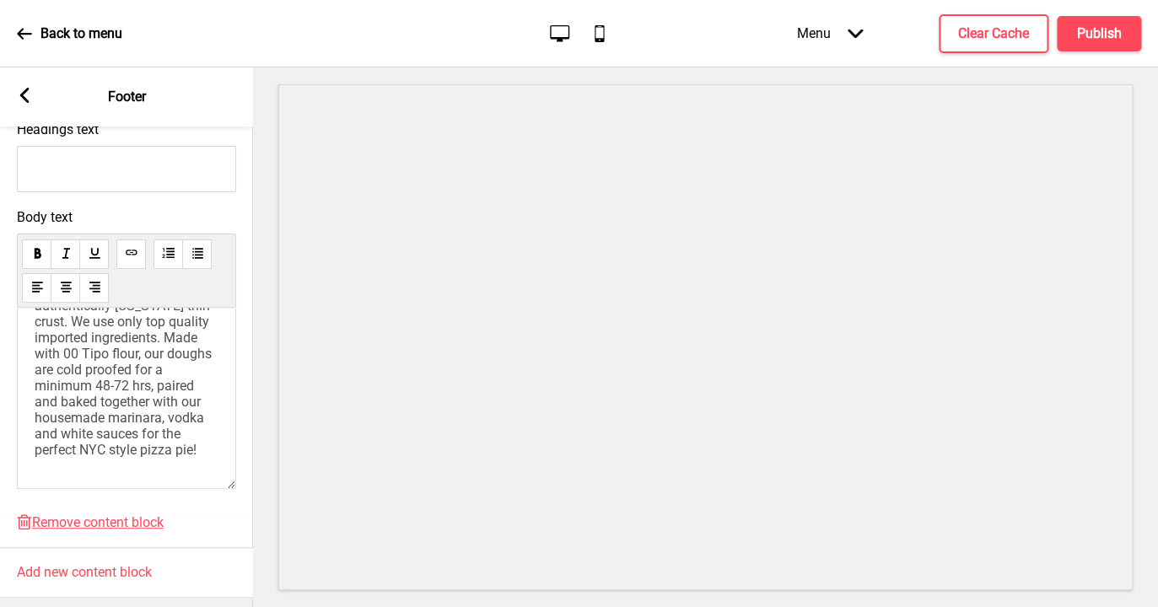
scroll to position [346, 0]
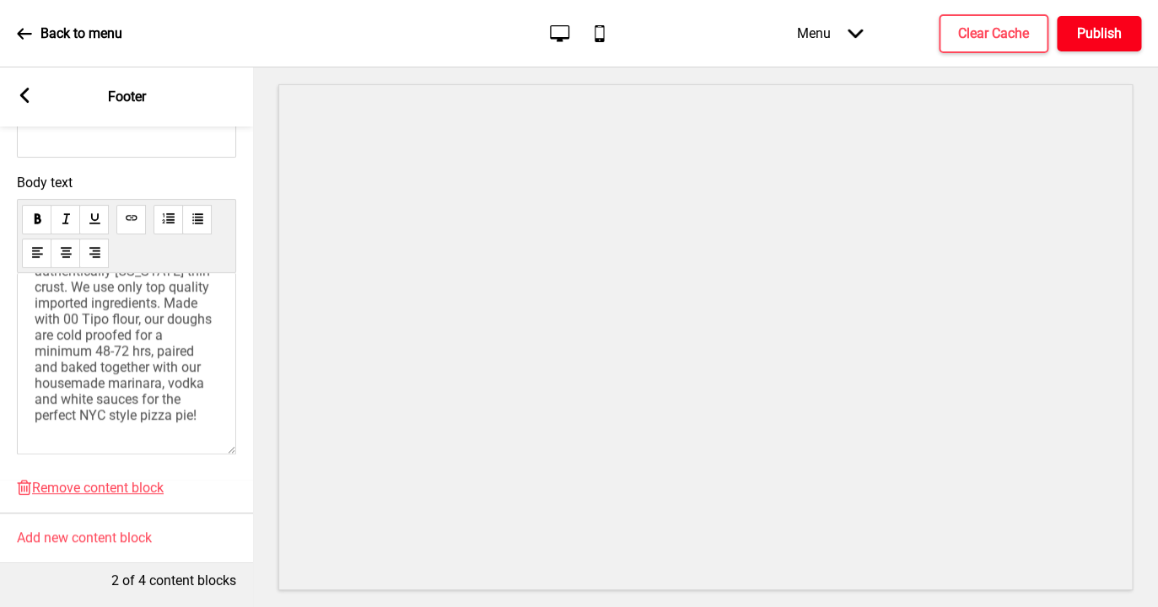
click at [1088, 38] on h4 "Publish" at bounding box center [1099, 33] width 45 height 19
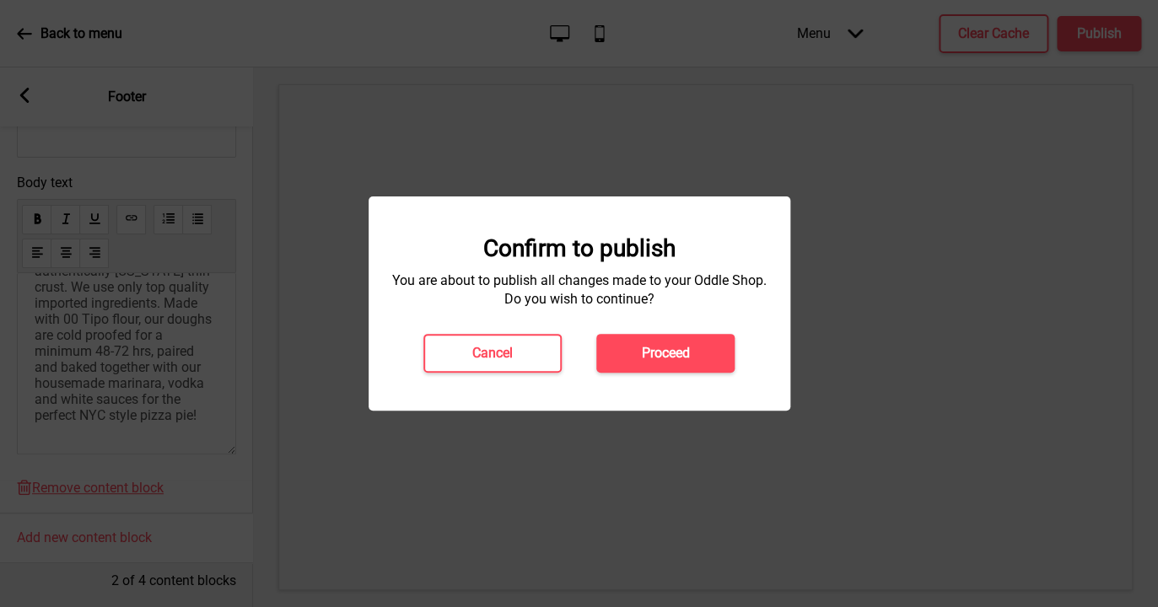
click at [668, 358] on h4 "Proceed" at bounding box center [666, 353] width 48 height 19
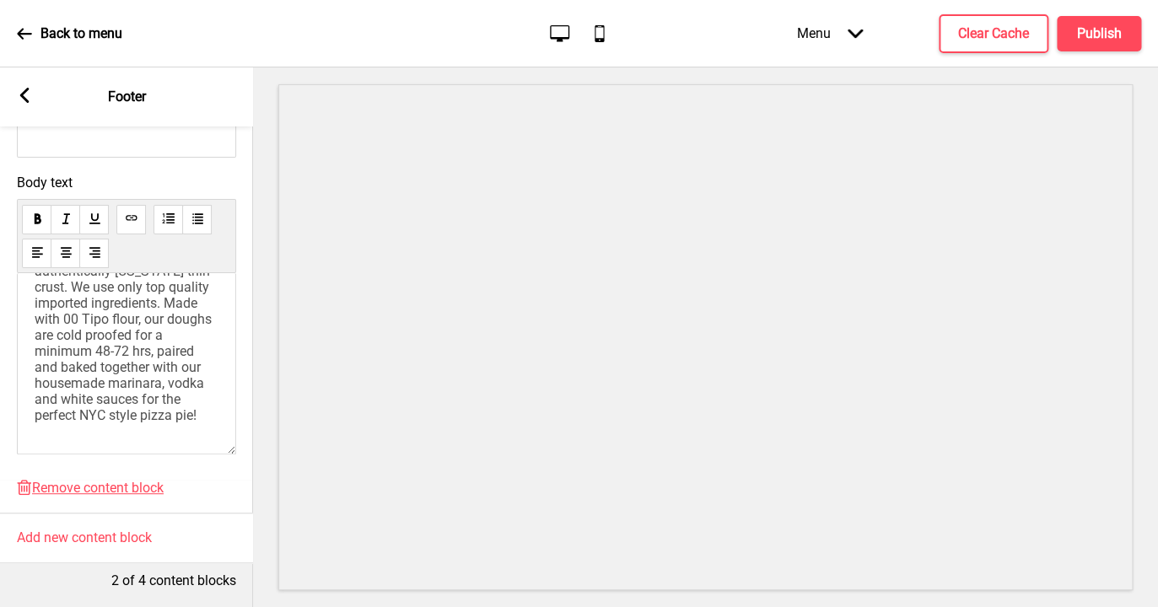
click at [139, 408] on span "We’ve been bringing the soul and funk spirit to the [GEOGRAPHIC_DATA] neighborh…" at bounding box center [127, 295] width 185 height 256
click at [140, 416] on span "We’ve been bringing the soul and funk spirit to the [GEOGRAPHIC_DATA] neighborh…" at bounding box center [127, 295] width 185 height 256
click at [1112, 35] on h4 "Publish" at bounding box center [1099, 33] width 45 height 19
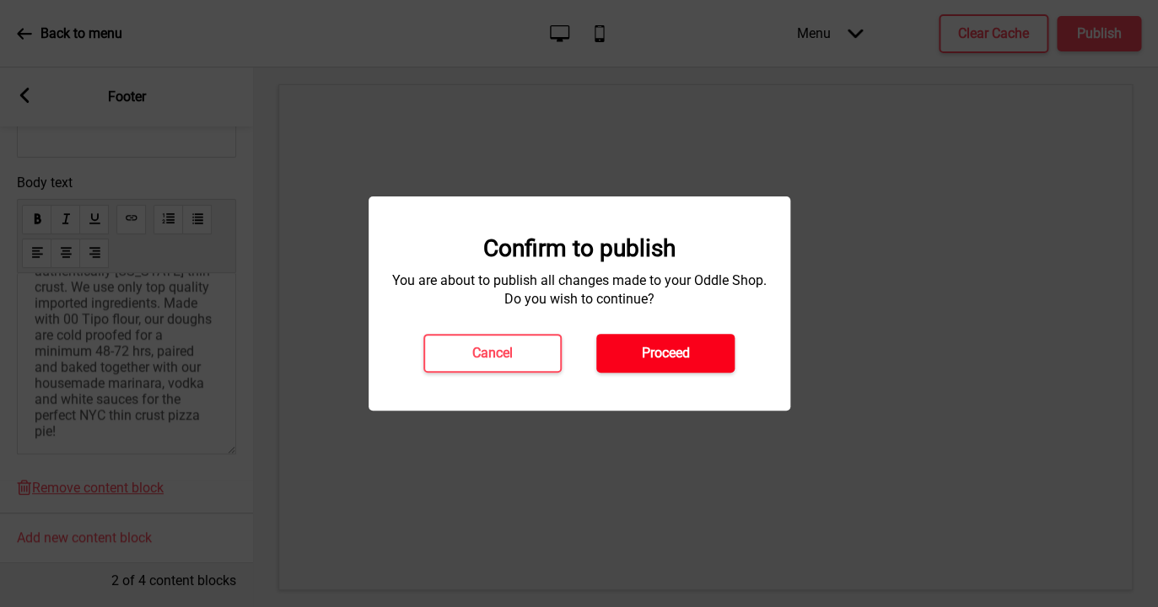
click at [685, 341] on button "Proceed" at bounding box center [665, 353] width 138 height 39
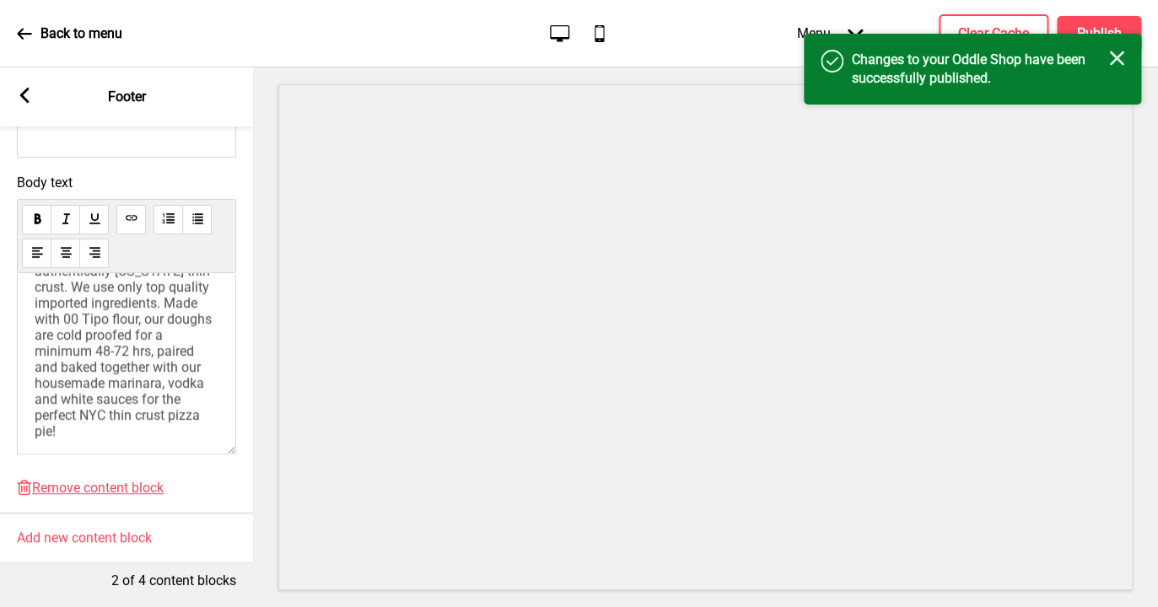
click at [1114, 57] on rect at bounding box center [1116, 58] width 15 height 15
